Goal: Task Accomplishment & Management: Use online tool/utility

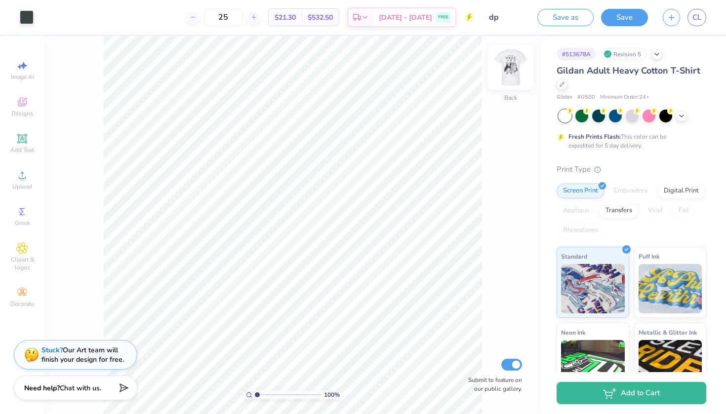
click at [500, 86] on div "Back" at bounding box center [510, 73] width 23 height 35
click at [508, 64] on img at bounding box center [511, 67] width 40 height 40
click at [18, 145] on div "Add Text" at bounding box center [22, 143] width 35 height 29
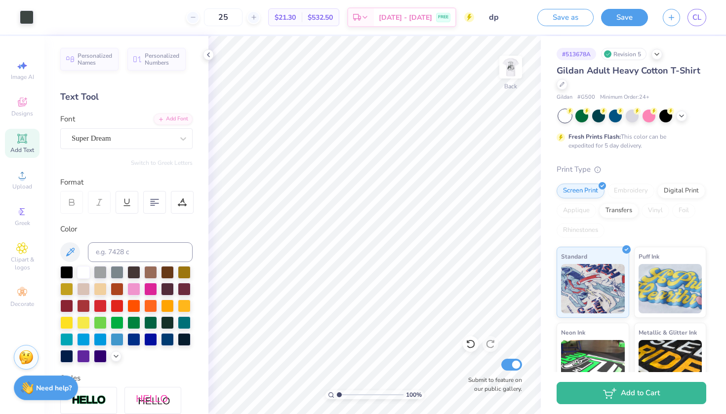
click at [21, 143] on icon at bounding box center [21, 138] width 9 height 9
type textarea "Zeta Tau Alpha"
click at [60, 273] on div at bounding box center [66, 271] width 13 height 13
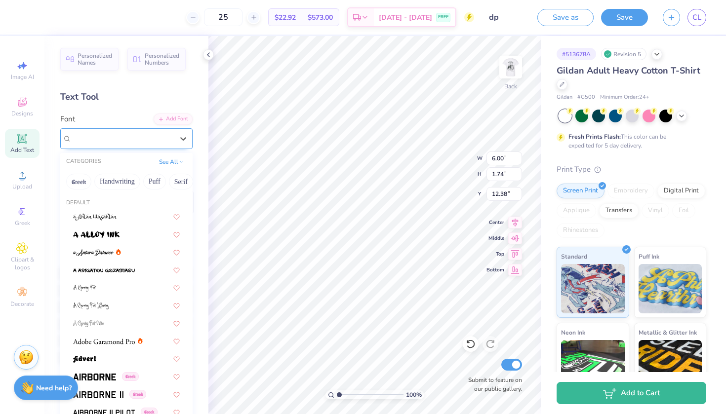
click at [119, 139] on div "Super Dream" at bounding box center [123, 138] width 104 height 15
click at [133, 179] on button "Calligraphy" at bounding box center [131, 182] width 43 height 16
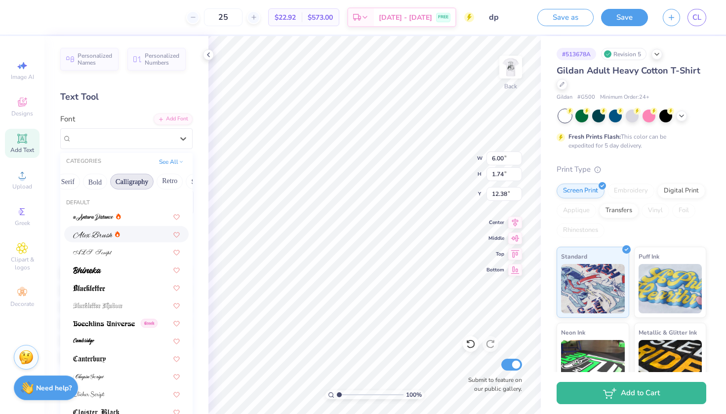
click at [111, 232] on span at bounding box center [93, 234] width 40 height 10
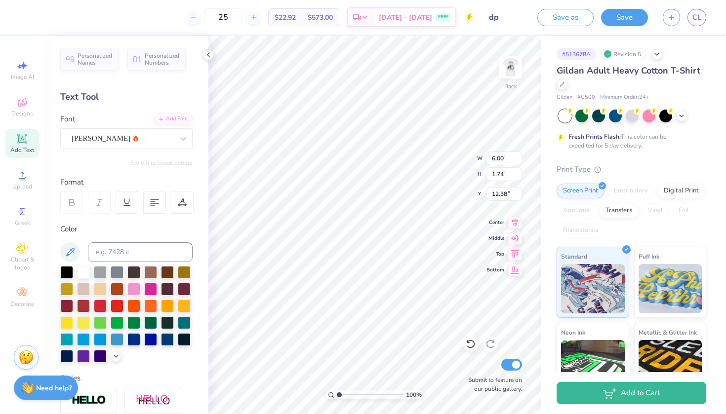
click at [76, 202] on div at bounding box center [71, 202] width 23 height 23
click at [135, 138] on div "Alex Brush" at bounding box center [123, 138] width 104 height 15
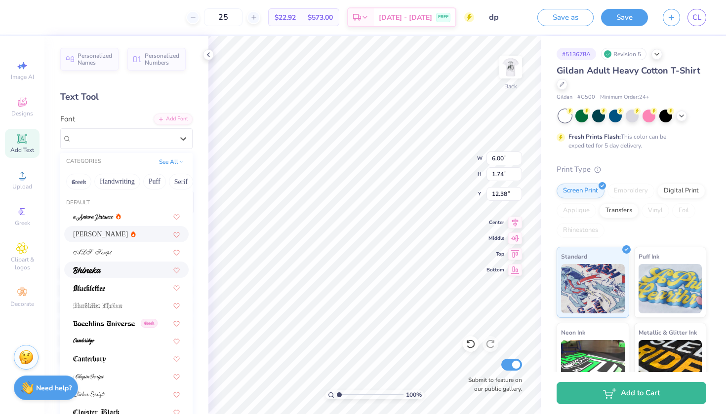
click at [105, 269] on div at bounding box center [126, 270] width 107 height 10
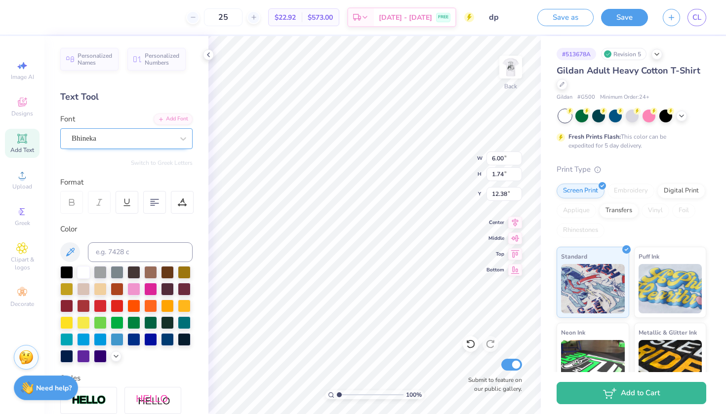
click at [105, 144] on div at bounding box center [123, 138] width 102 height 13
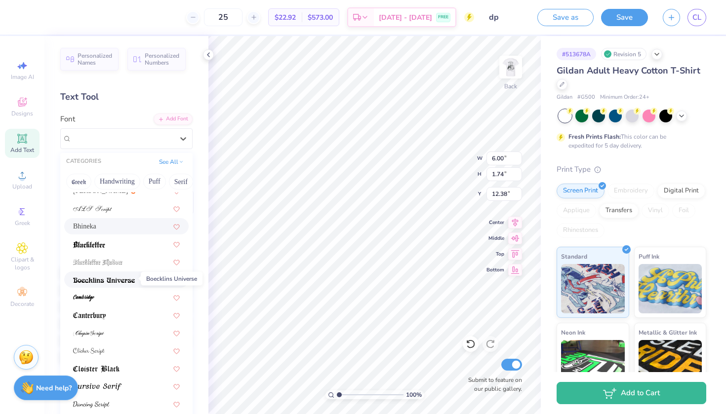
scroll to position [45, 0]
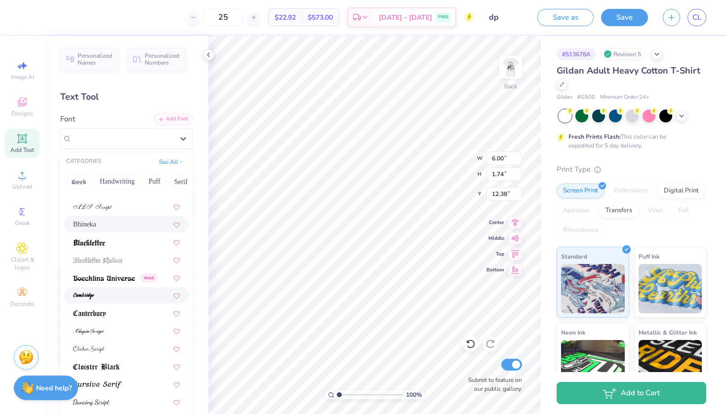
click at [106, 293] on div at bounding box center [126, 295] width 107 height 10
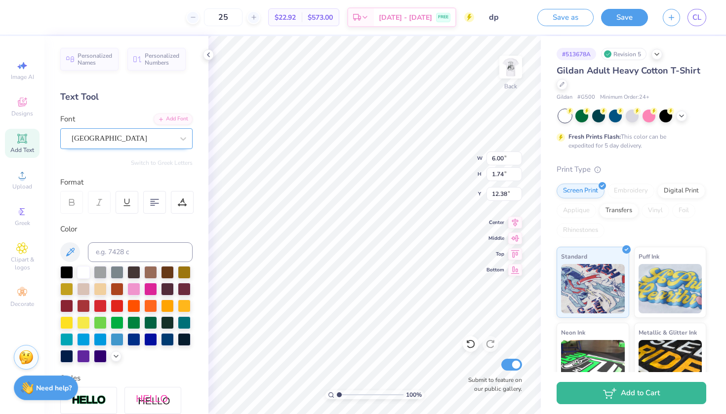
click at [124, 134] on div "Cambridge" at bounding box center [123, 138] width 104 height 15
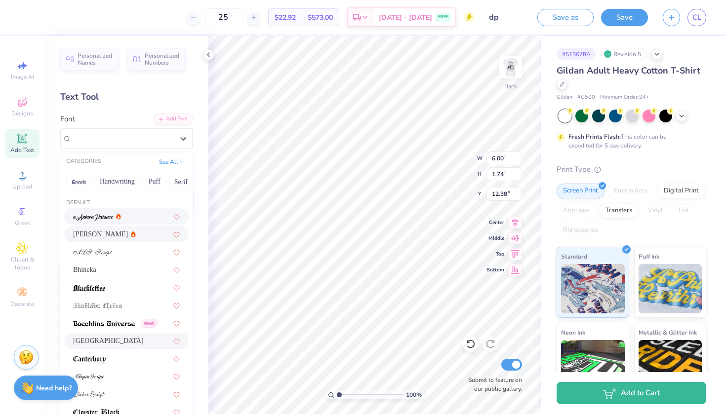
click at [120, 220] on icon at bounding box center [118, 216] width 5 height 6
click at [121, 137] on div "a Antara Distance" at bounding box center [123, 138] width 104 height 15
click at [113, 230] on div "Alex Brush" at bounding box center [126, 234] width 107 height 10
type input "15.02"
type input "2.20"
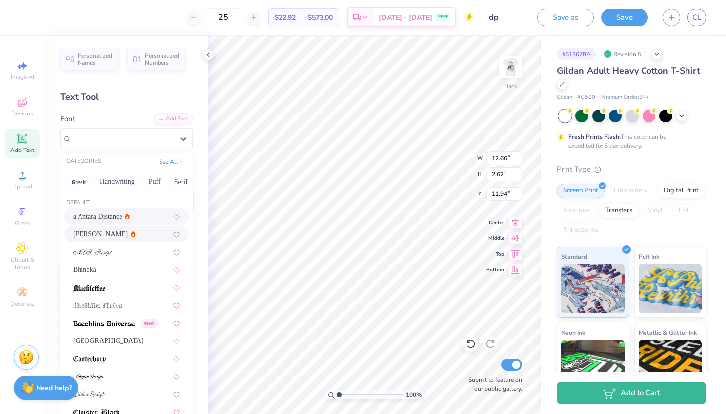
type input "12.15"
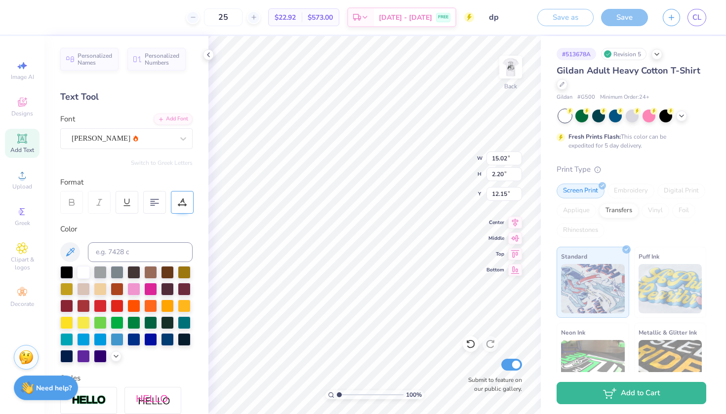
type input "8.48"
type input "1.24"
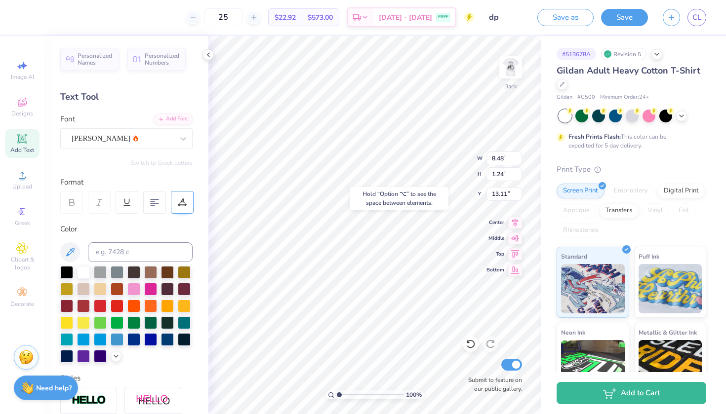
type input "12.01"
click at [140, 129] on div "Alex Brush" at bounding box center [126, 138] width 132 height 21
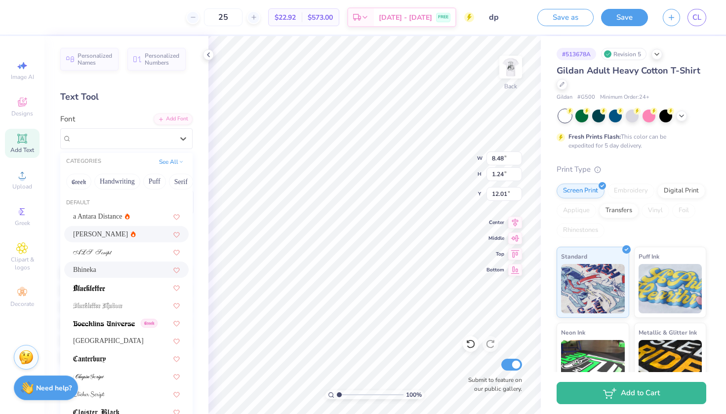
click at [114, 272] on div "Bhineka" at bounding box center [126, 270] width 107 height 10
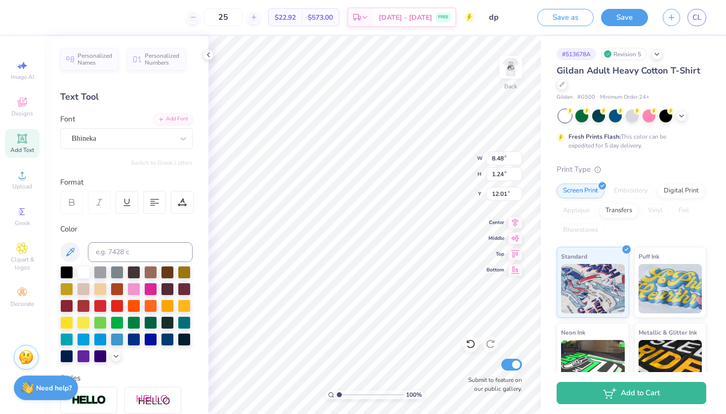
type input "7.09"
type input "1.11"
type input "12.07"
type input "12.14"
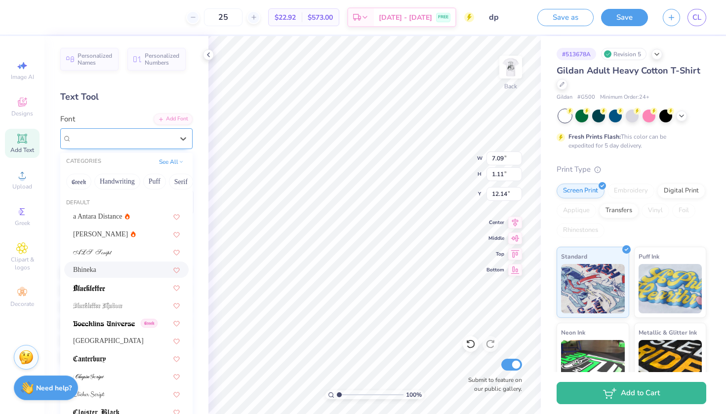
click at [120, 130] on div "Bhineka" at bounding box center [126, 138] width 132 height 21
click at [99, 215] on span "a Antara Distance" at bounding box center [97, 216] width 49 height 10
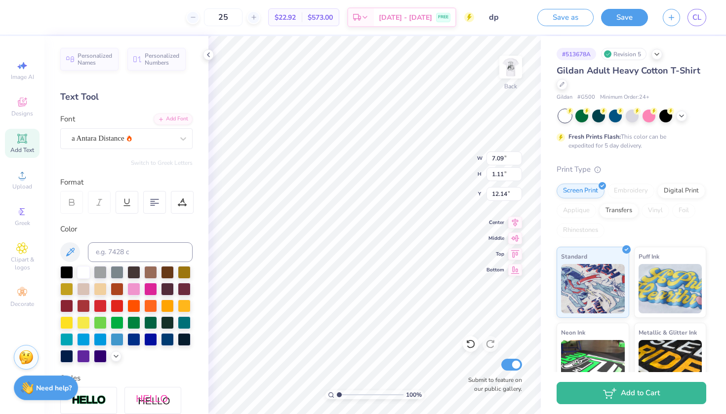
type input "7.01"
type input "1.45"
type input "11.97"
type input "3.23"
type input "3.57"
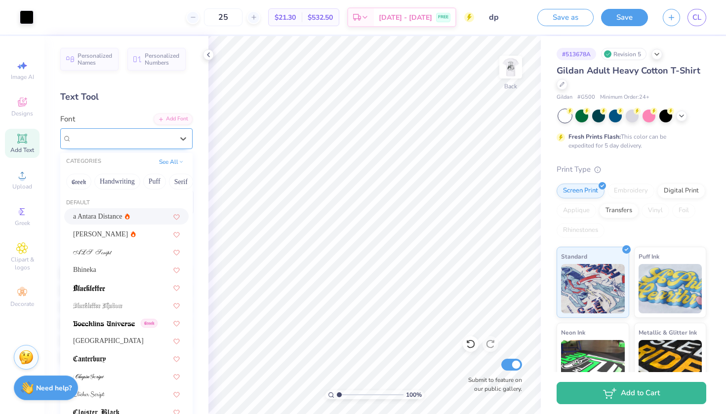
click at [105, 137] on span "a Antara Distance" at bounding box center [98, 138] width 53 height 11
click at [131, 232] on icon at bounding box center [133, 234] width 5 height 6
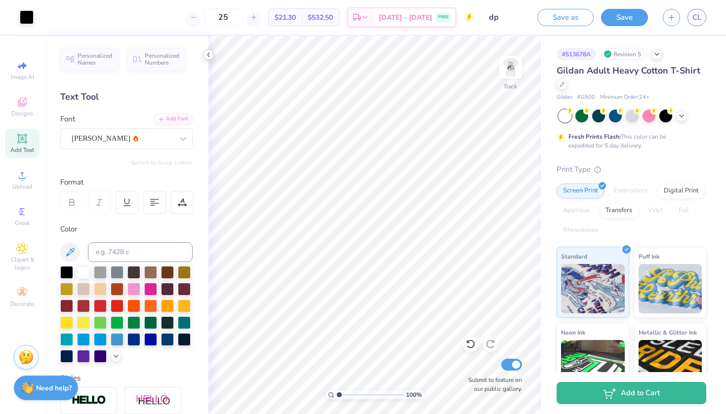
click at [208, 53] on icon at bounding box center [208, 55] width 8 height 8
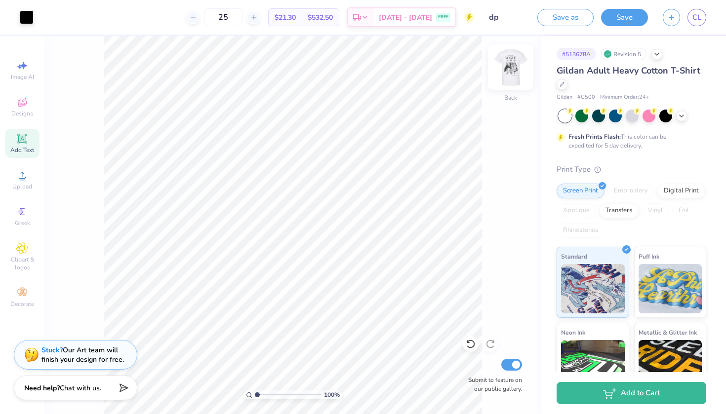
click at [508, 67] on img at bounding box center [511, 67] width 40 height 40
click at [508, 66] on img at bounding box center [511, 67] width 40 height 40
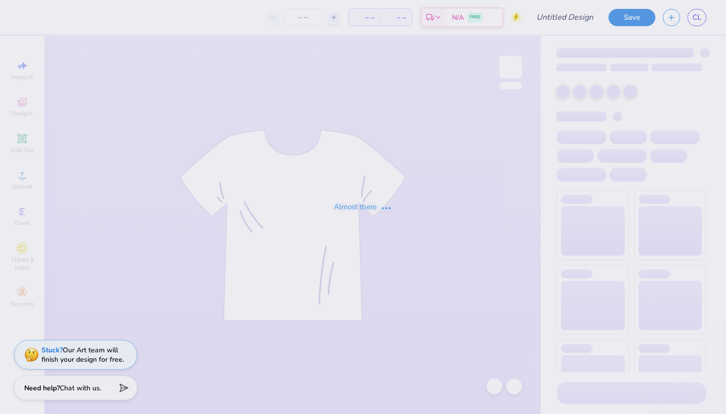
type input "shirt"
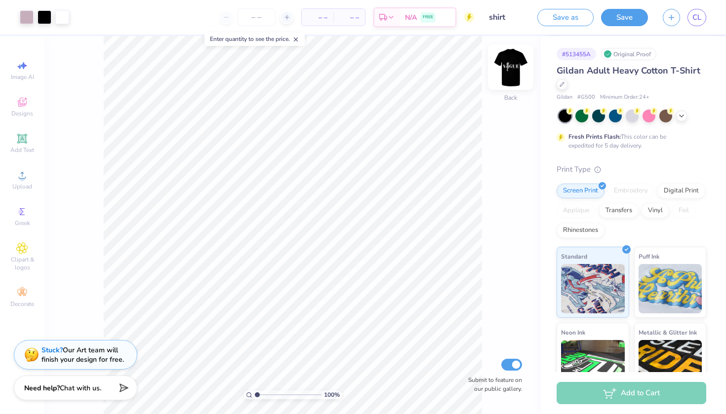
click at [510, 69] on img at bounding box center [511, 67] width 40 height 40
type input "5.57"
click at [637, 11] on button "Save" at bounding box center [624, 15] width 47 height 17
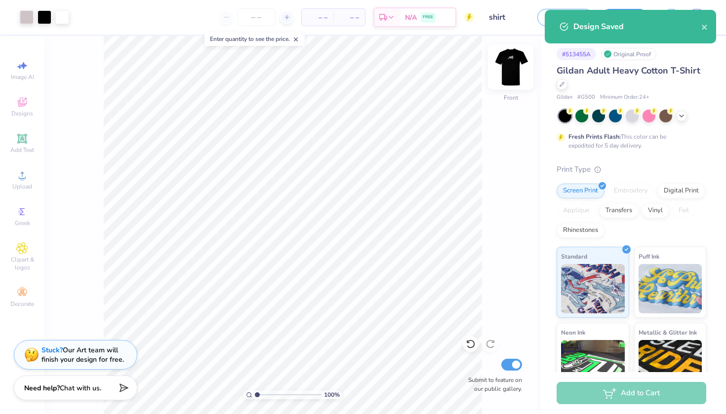
click at [507, 74] on img at bounding box center [511, 67] width 40 height 40
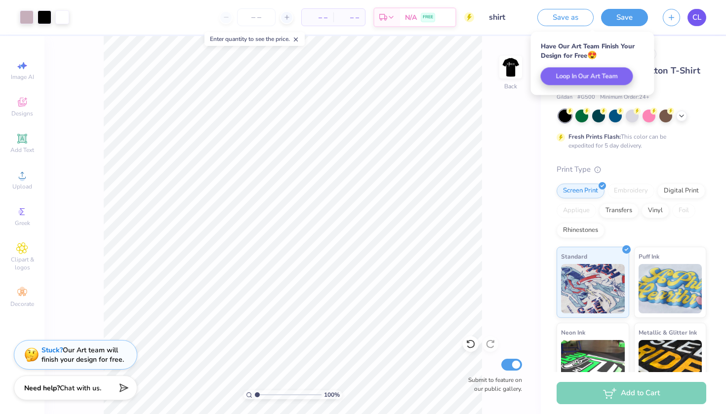
click at [698, 21] on span "CL" at bounding box center [696, 17] width 9 height 11
